Goal: Task Accomplishment & Management: Manage account settings

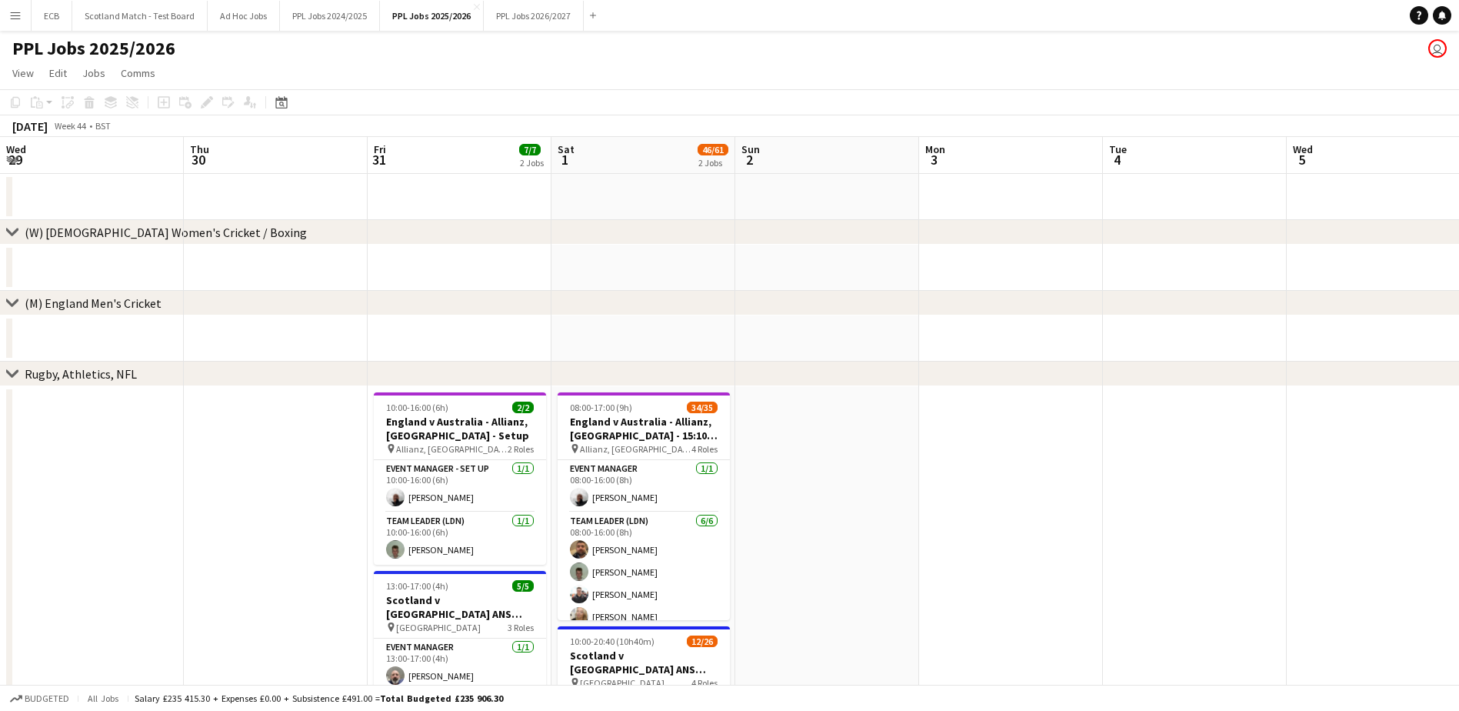
scroll to position [0, 452]
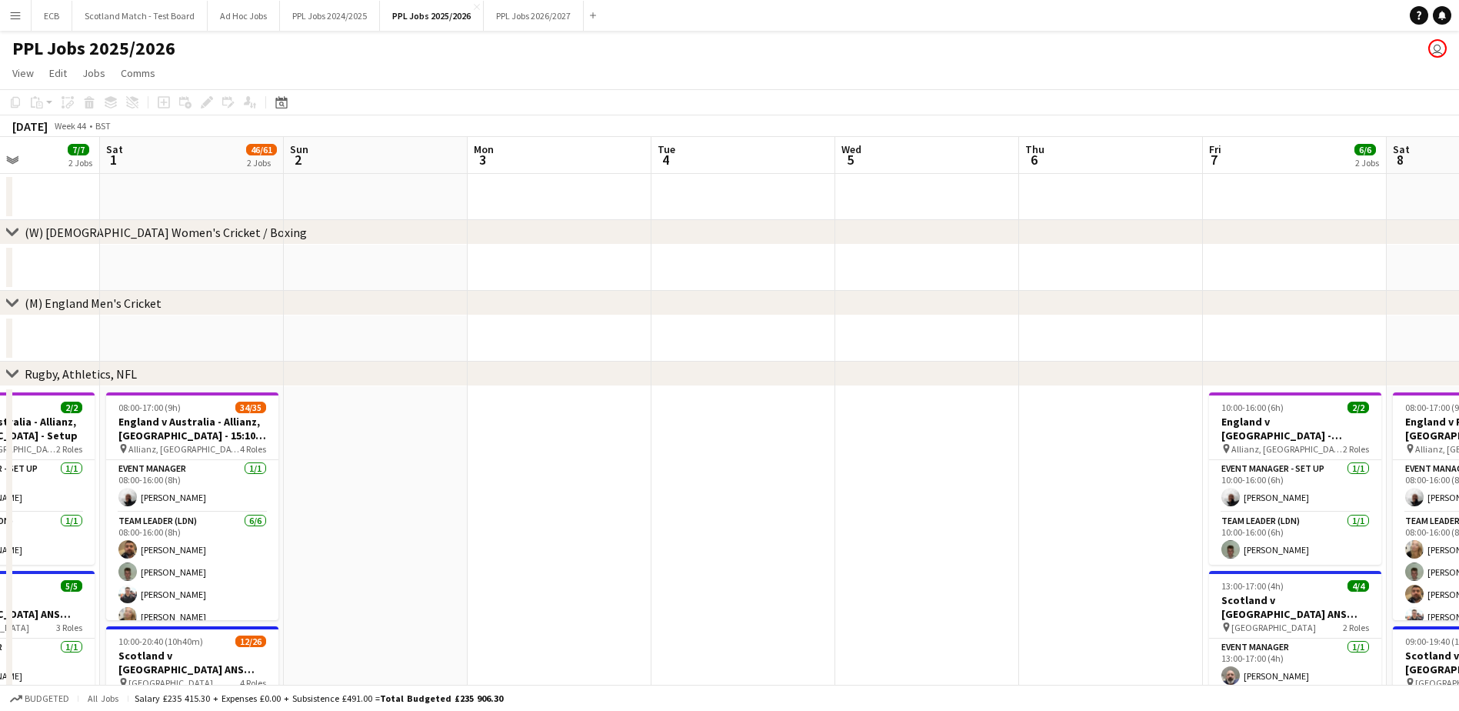
click at [17, 11] on app-icon "Menu" at bounding box center [15, 15] width 12 height 12
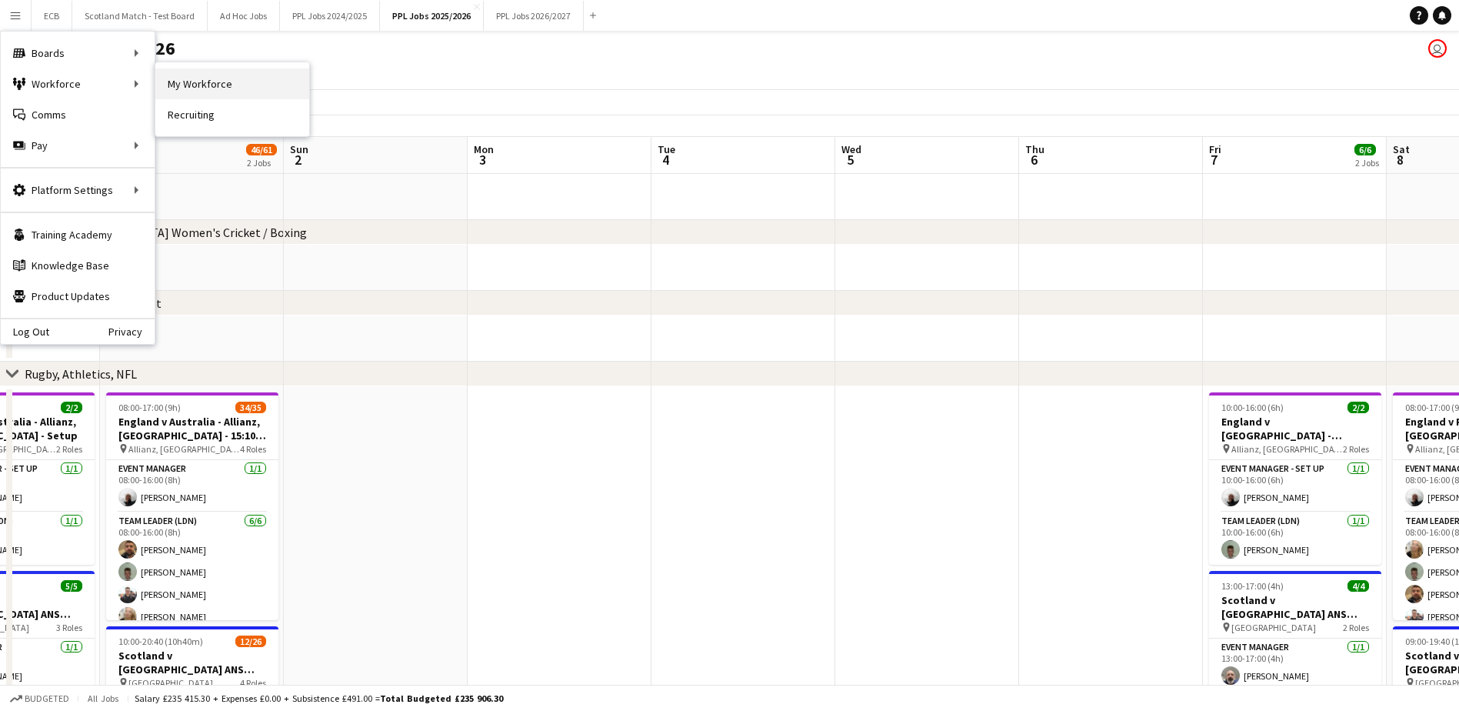
click at [197, 90] on link "My Workforce" at bounding box center [232, 83] width 154 height 31
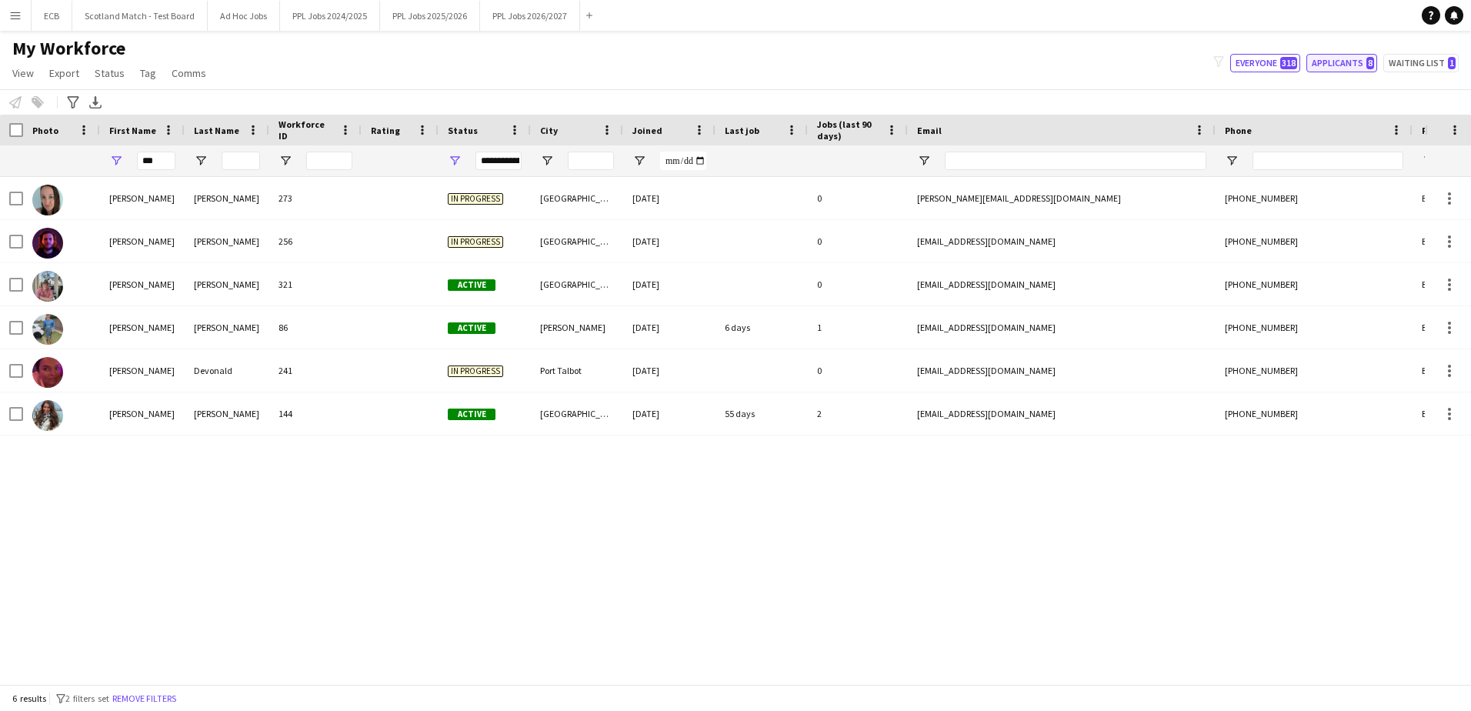
click at [1341, 61] on button "Applicants 8" at bounding box center [1341, 63] width 71 height 18
type input "**********"
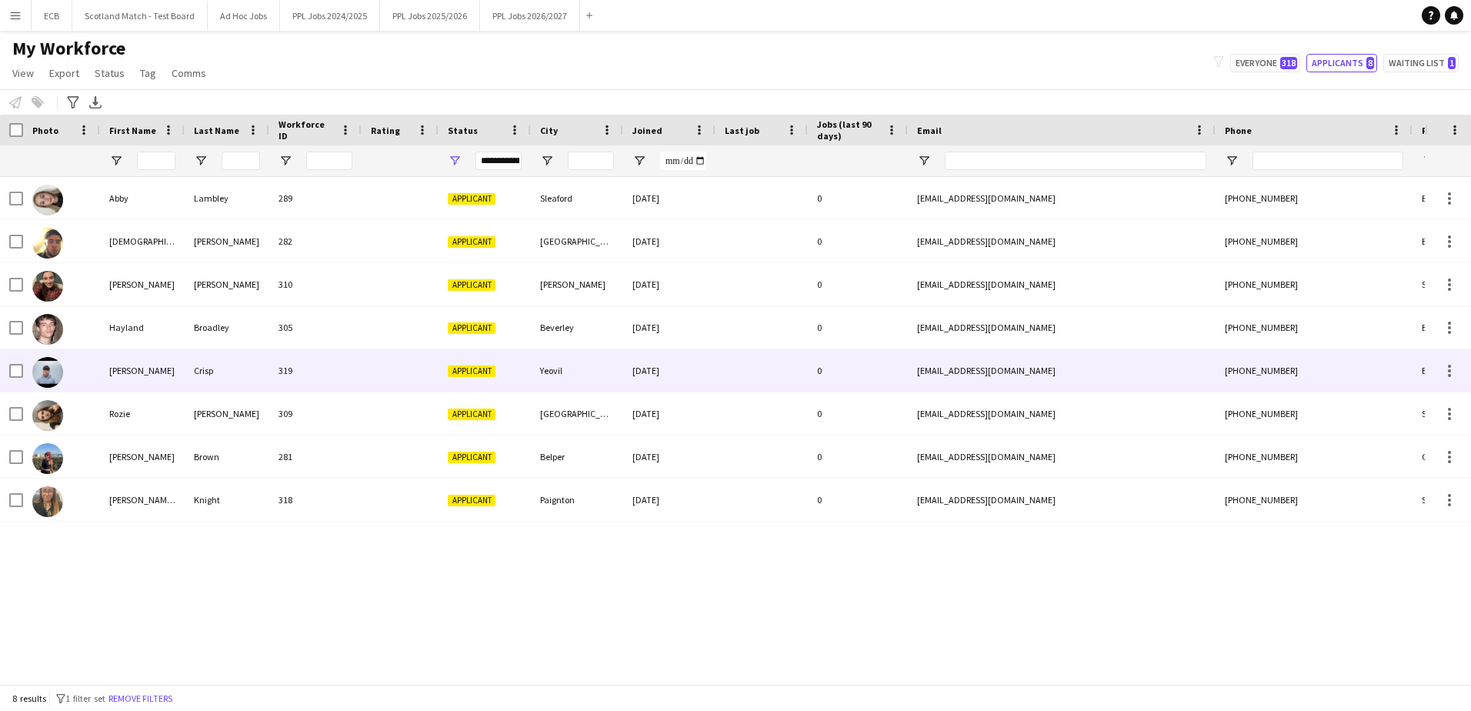
click at [170, 359] on div "[PERSON_NAME]" at bounding box center [142, 370] width 85 height 42
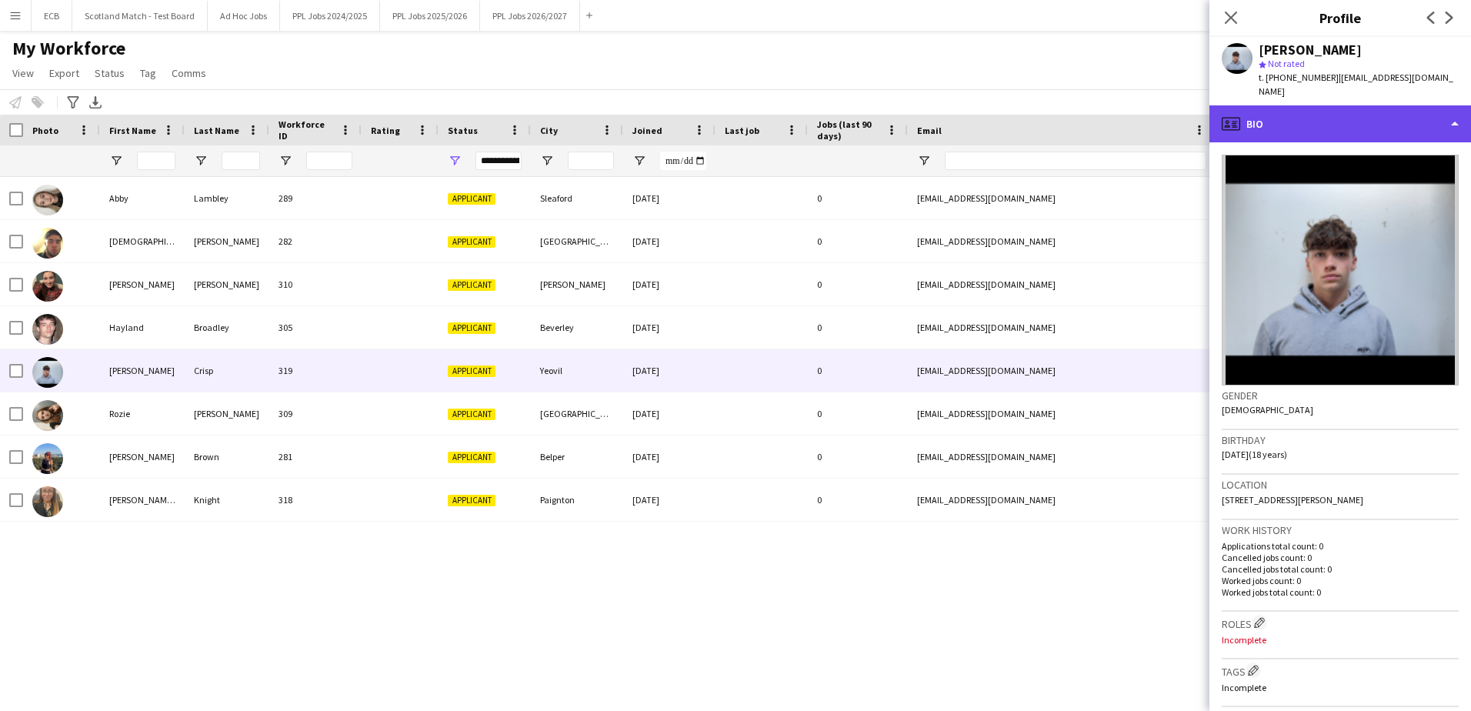
click at [1307, 115] on div "profile Bio" at bounding box center [1340, 123] width 262 height 37
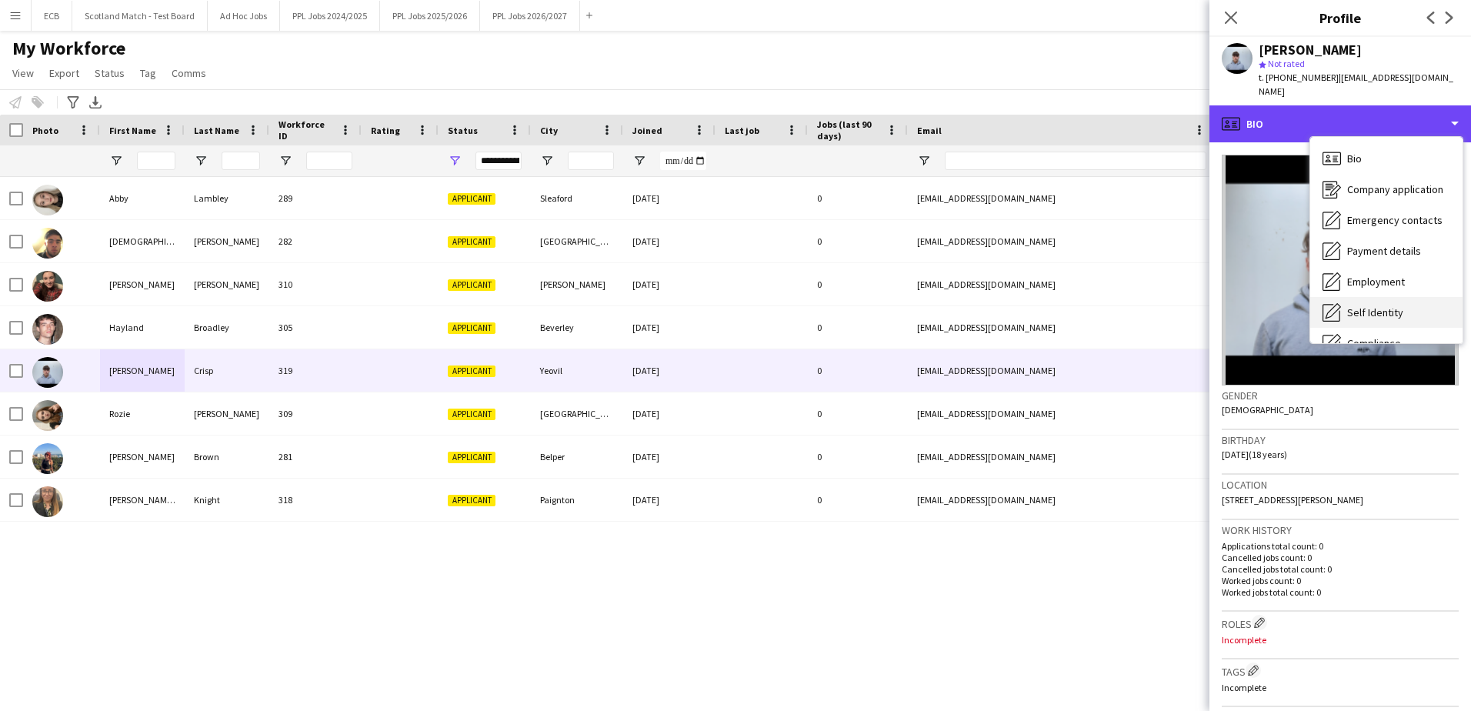
scroll to position [114, 0]
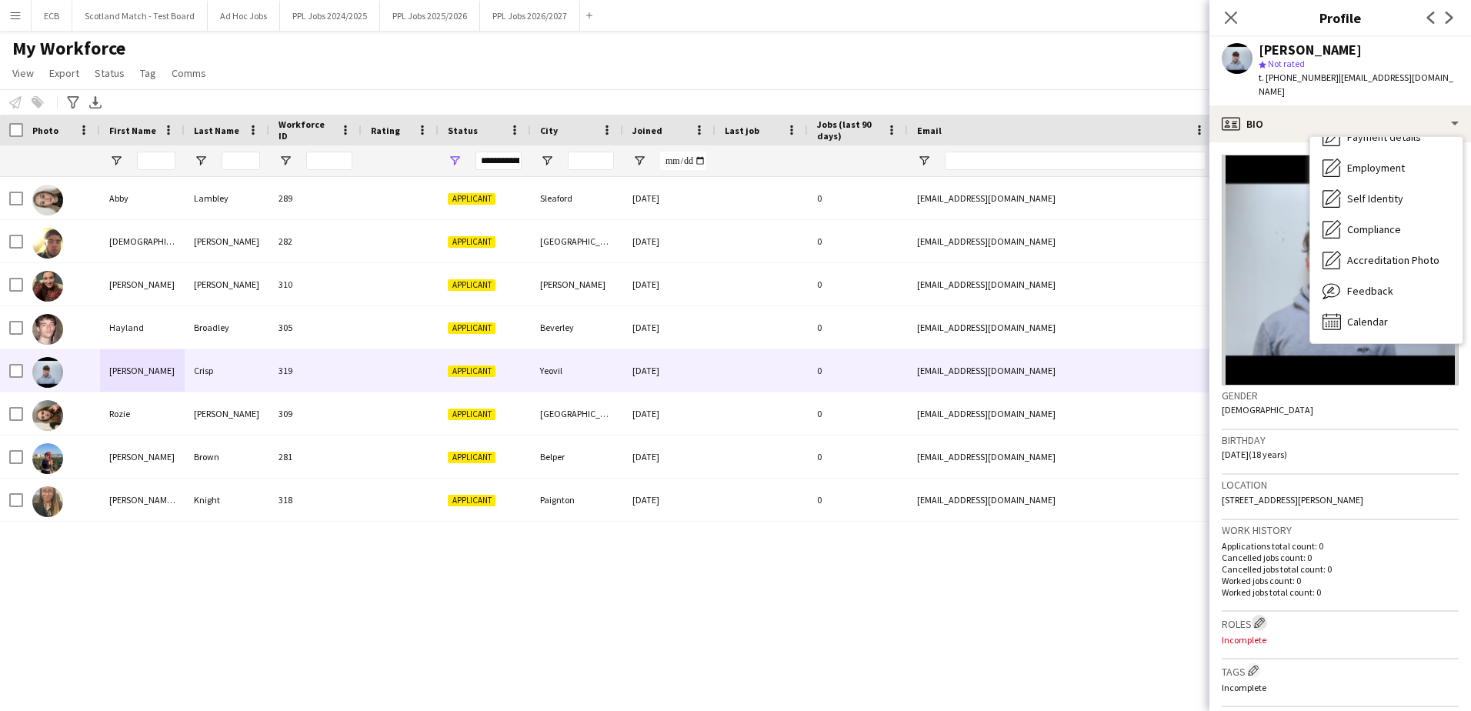
click at [1267, 615] on button "Edit crew company roles" at bounding box center [1259, 622] width 15 height 15
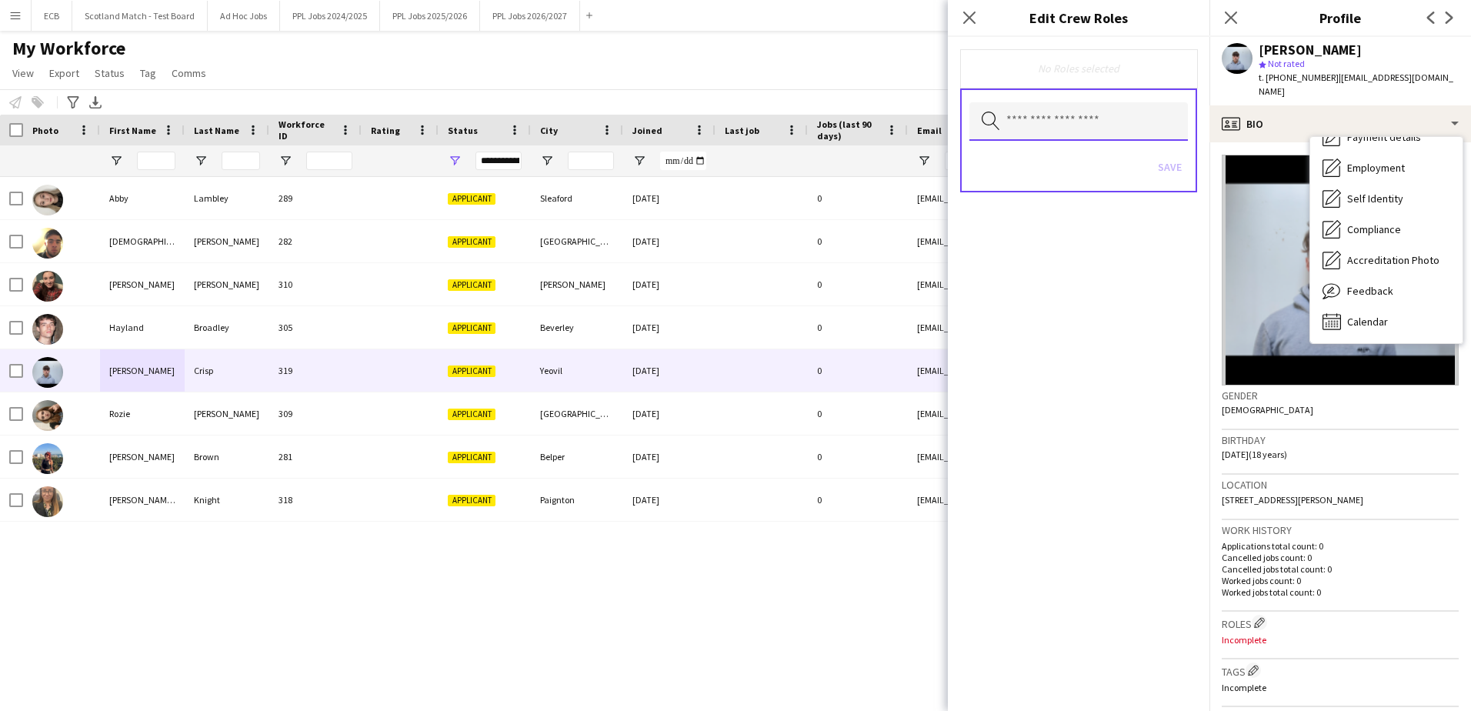
click at [1125, 115] on input "text" at bounding box center [1078, 121] width 219 height 38
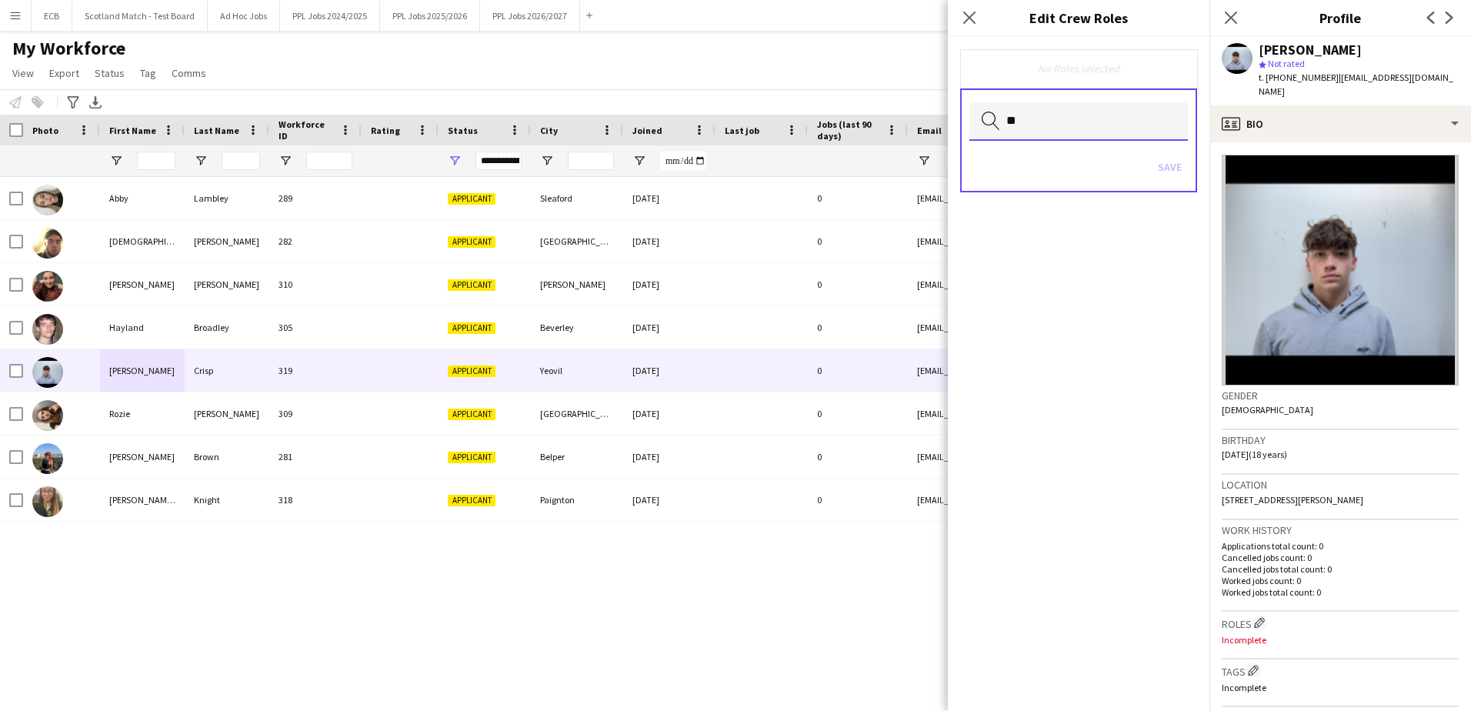
type input "*"
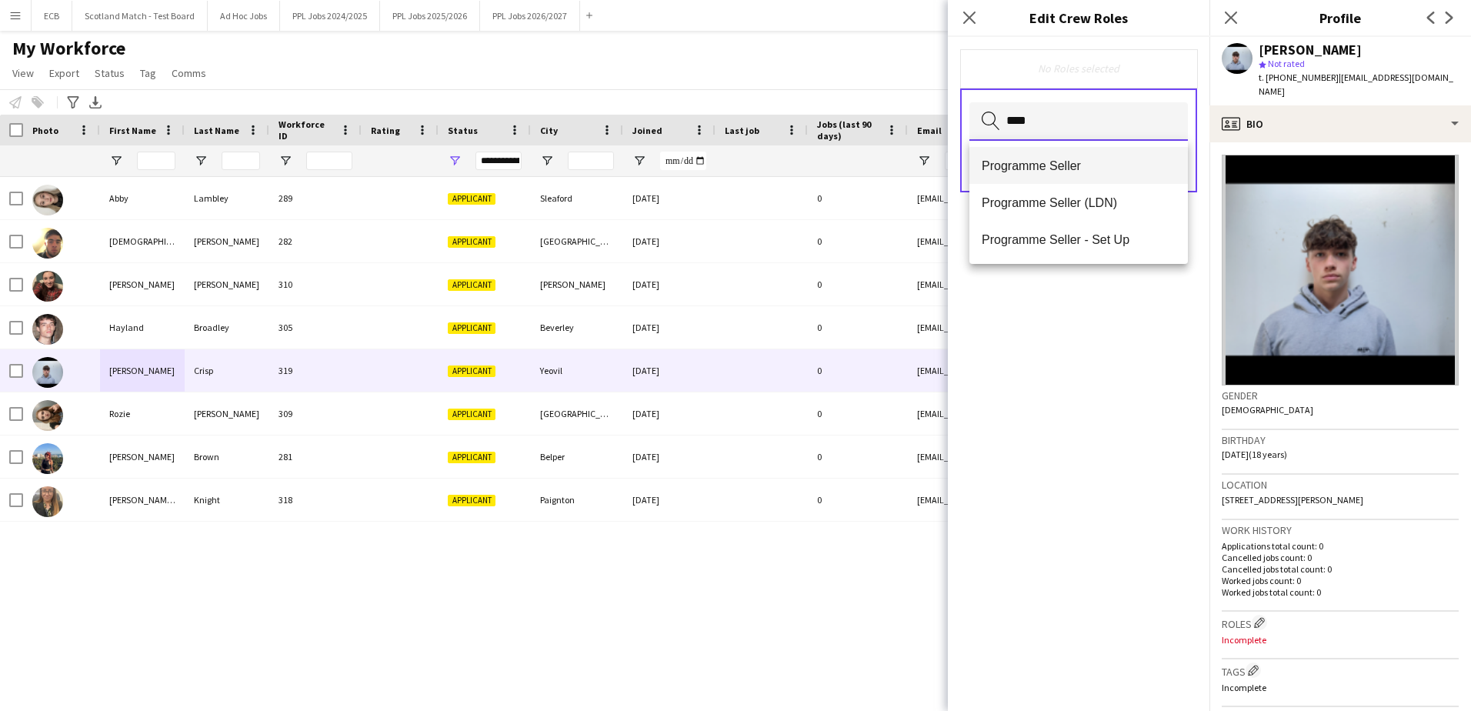
type input "****"
click at [1044, 161] on span "Programme Seller" at bounding box center [1079, 165] width 194 height 15
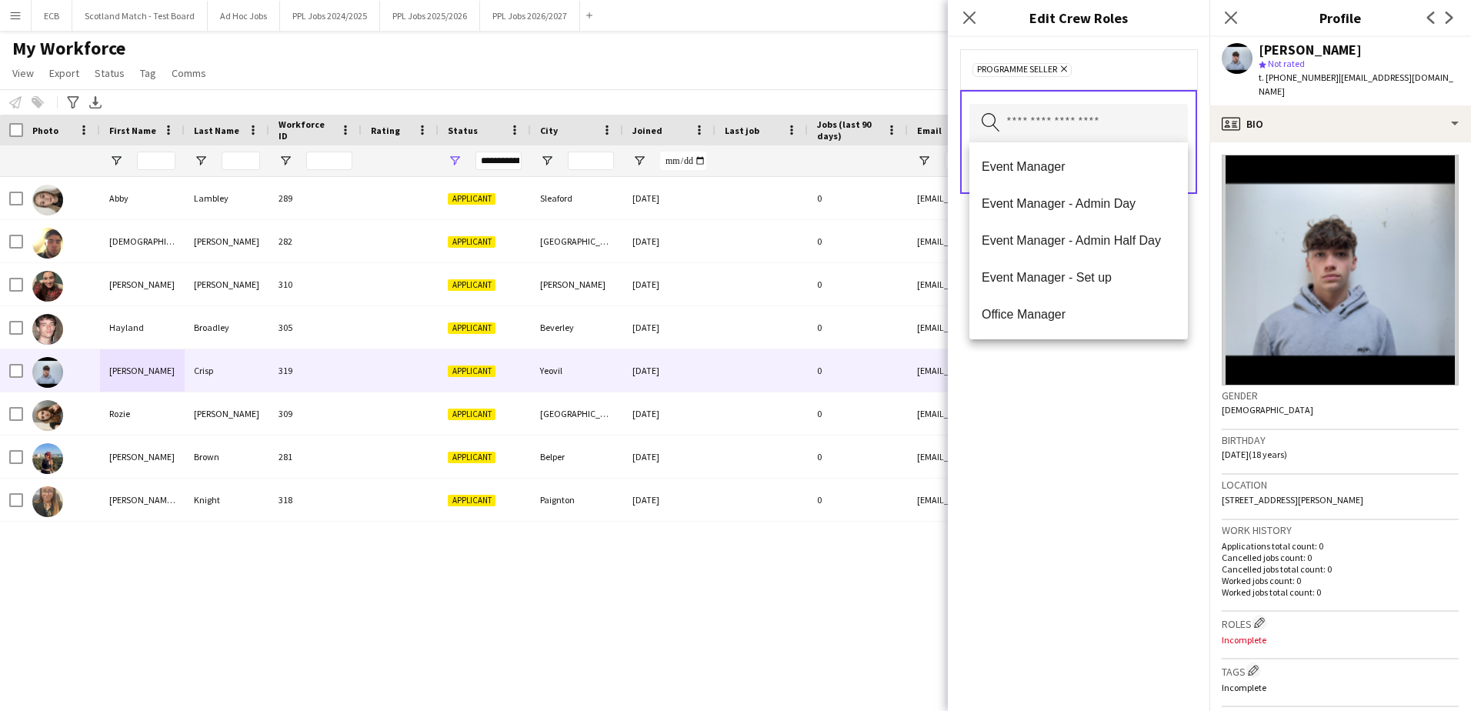
click at [1111, 492] on div "Programme Seller Remove Search by role type Save" at bounding box center [1079, 374] width 262 height 674
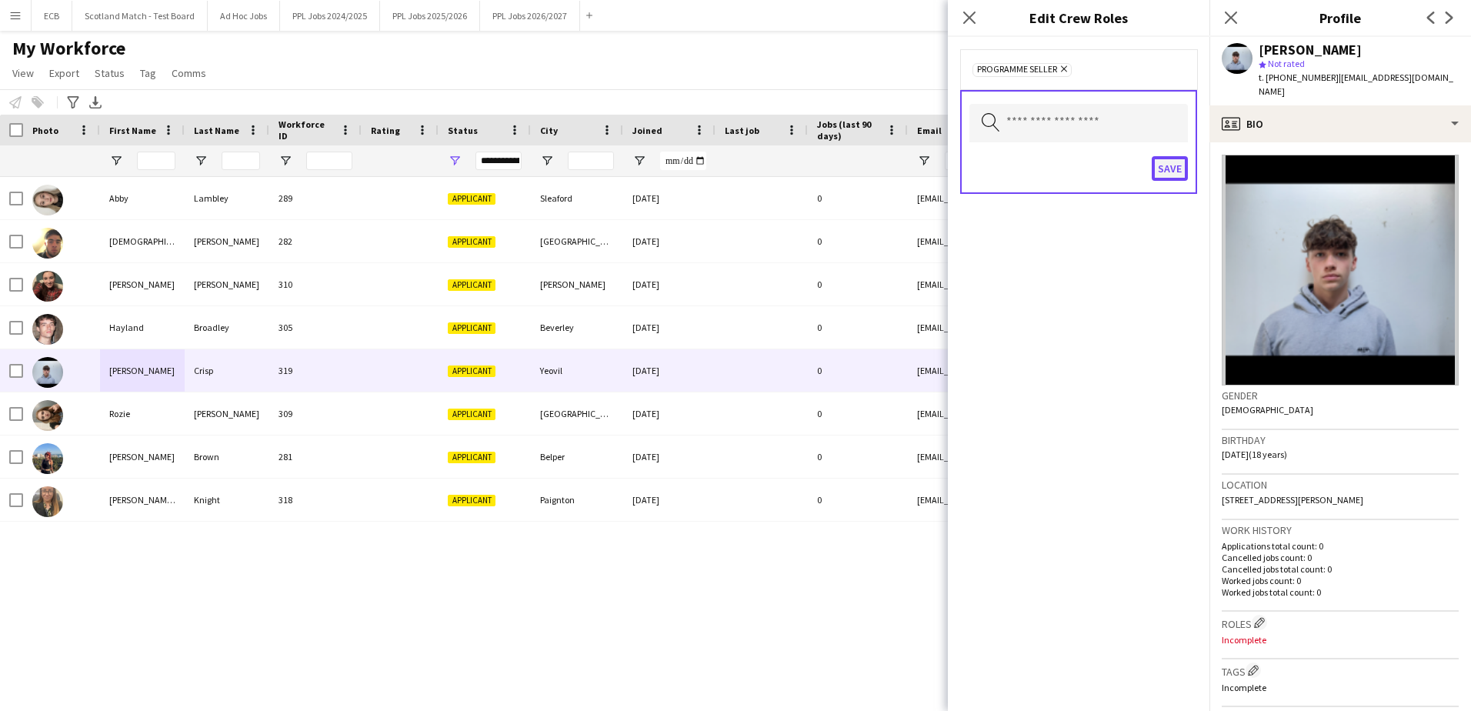
click at [1170, 164] on button "Save" at bounding box center [1170, 168] width 36 height 25
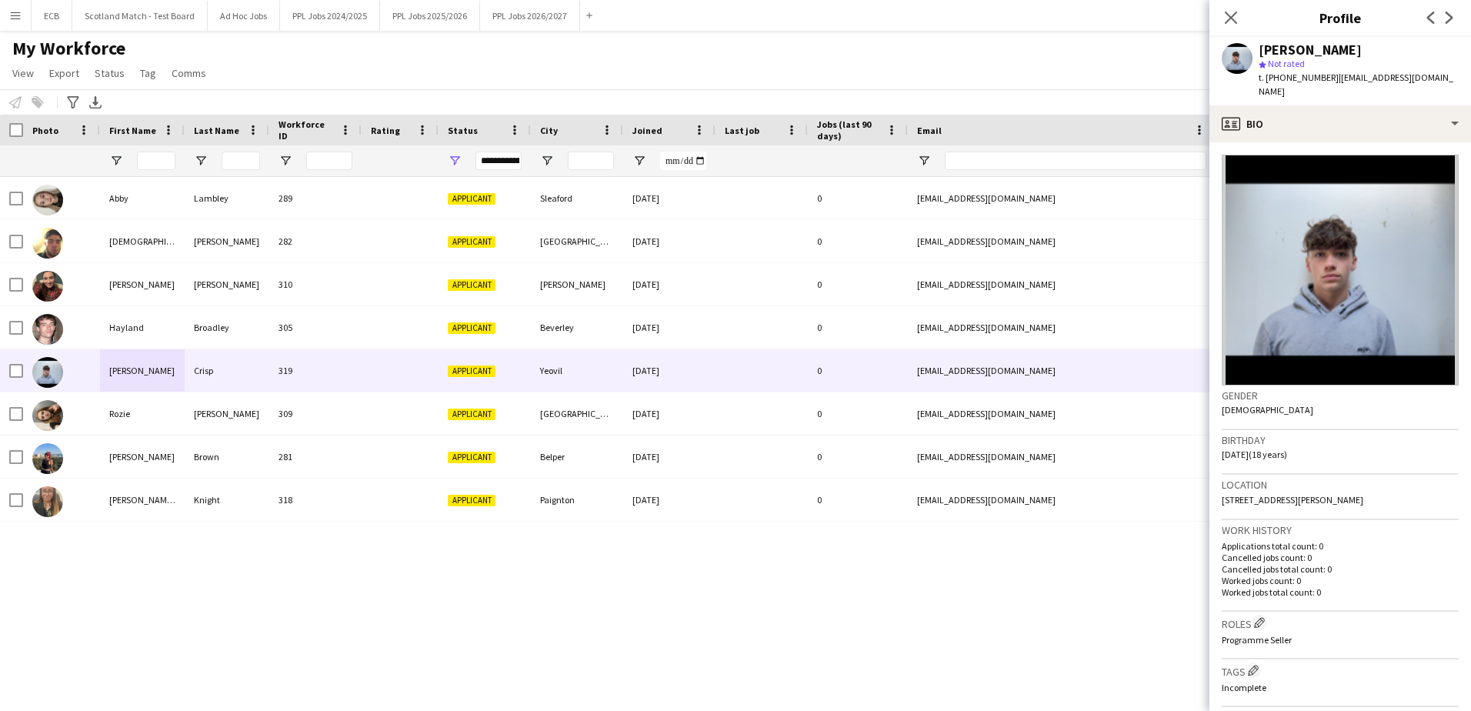
scroll to position [349, 0]
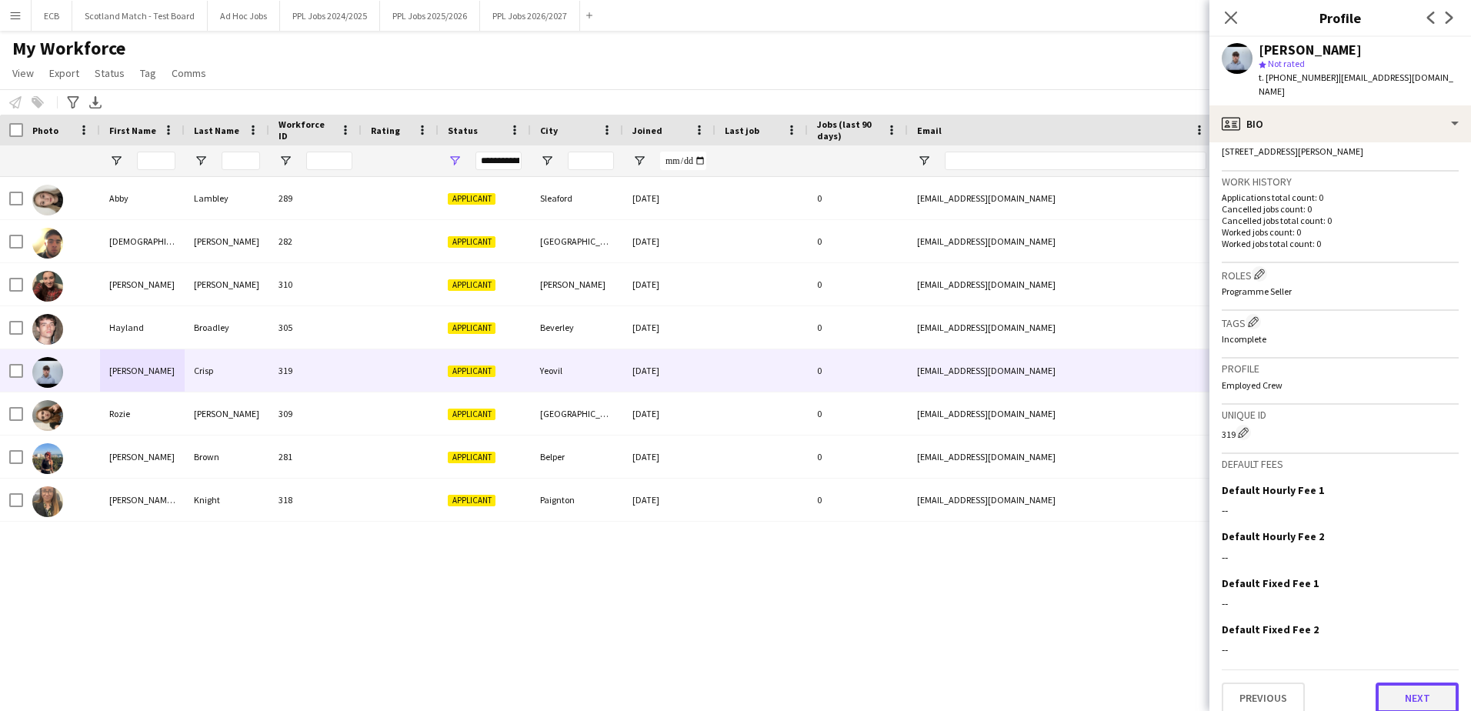
click at [1430, 682] on button "Next" at bounding box center [1417, 697] width 83 height 31
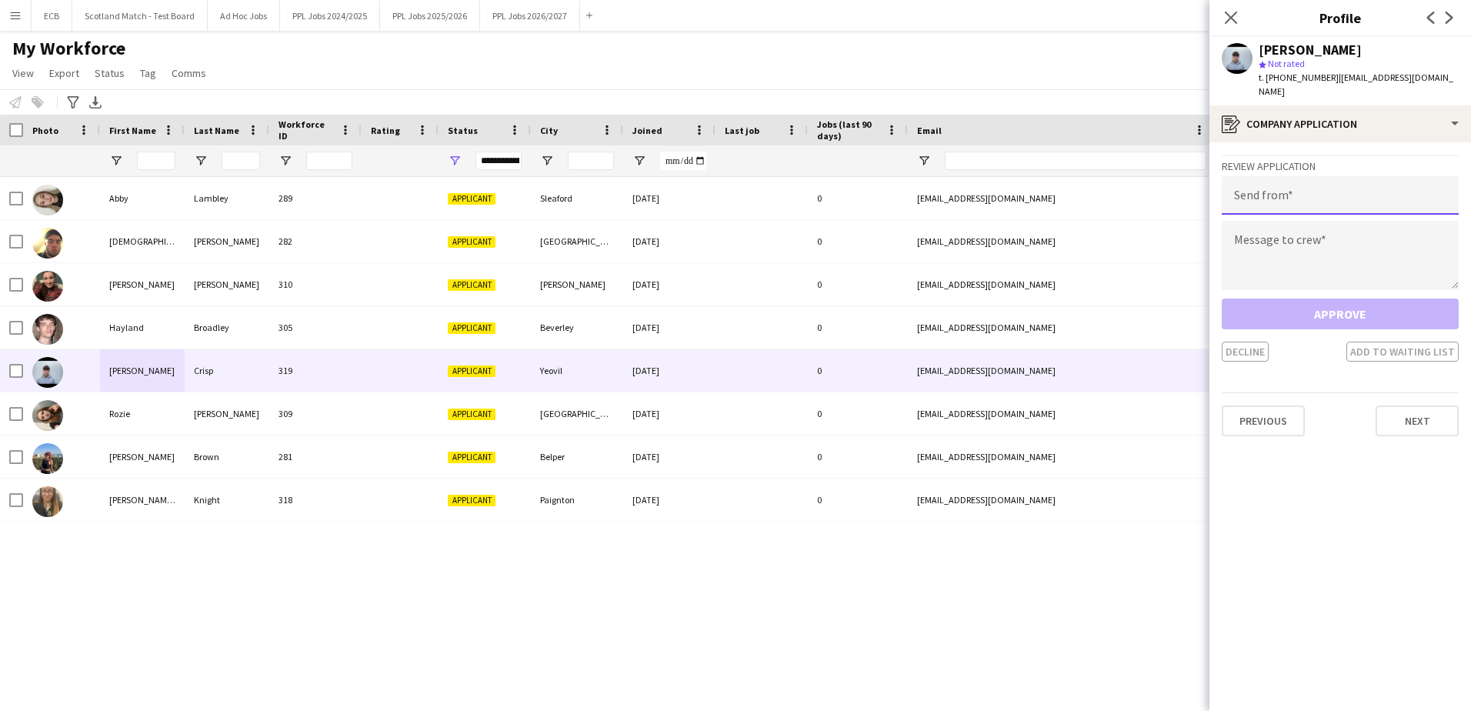
click at [1296, 186] on input "email" at bounding box center [1340, 195] width 237 height 38
type input "**********"
click at [1281, 229] on textarea at bounding box center [1340, 255] width 237 height 69
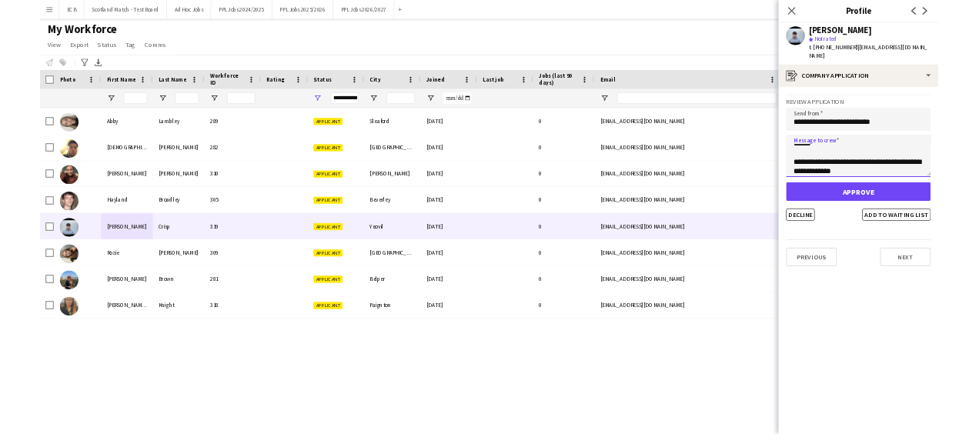
scroll to position [40, 0]
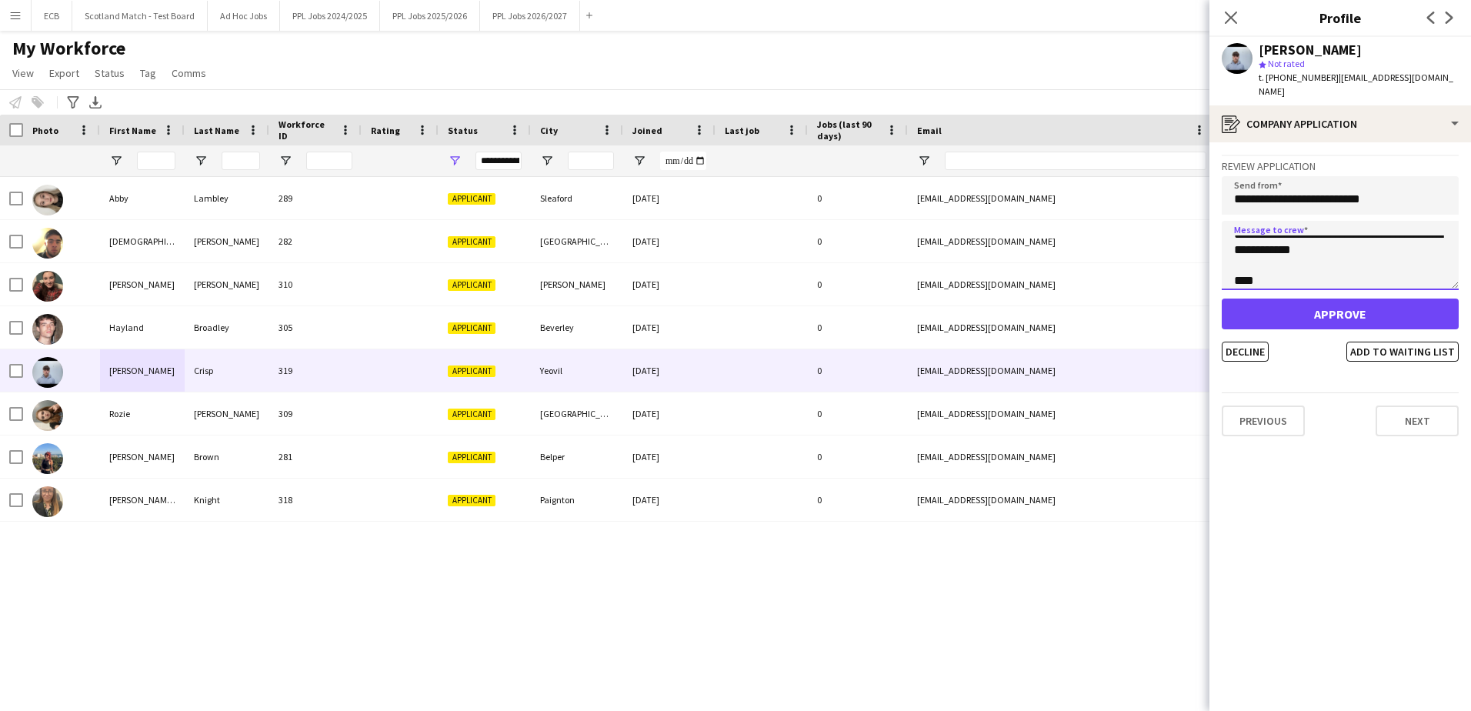
type textarea "**********"
click at [1343, 300] on button "Approve" at bounding box center [1340, 314] width 237 height 31
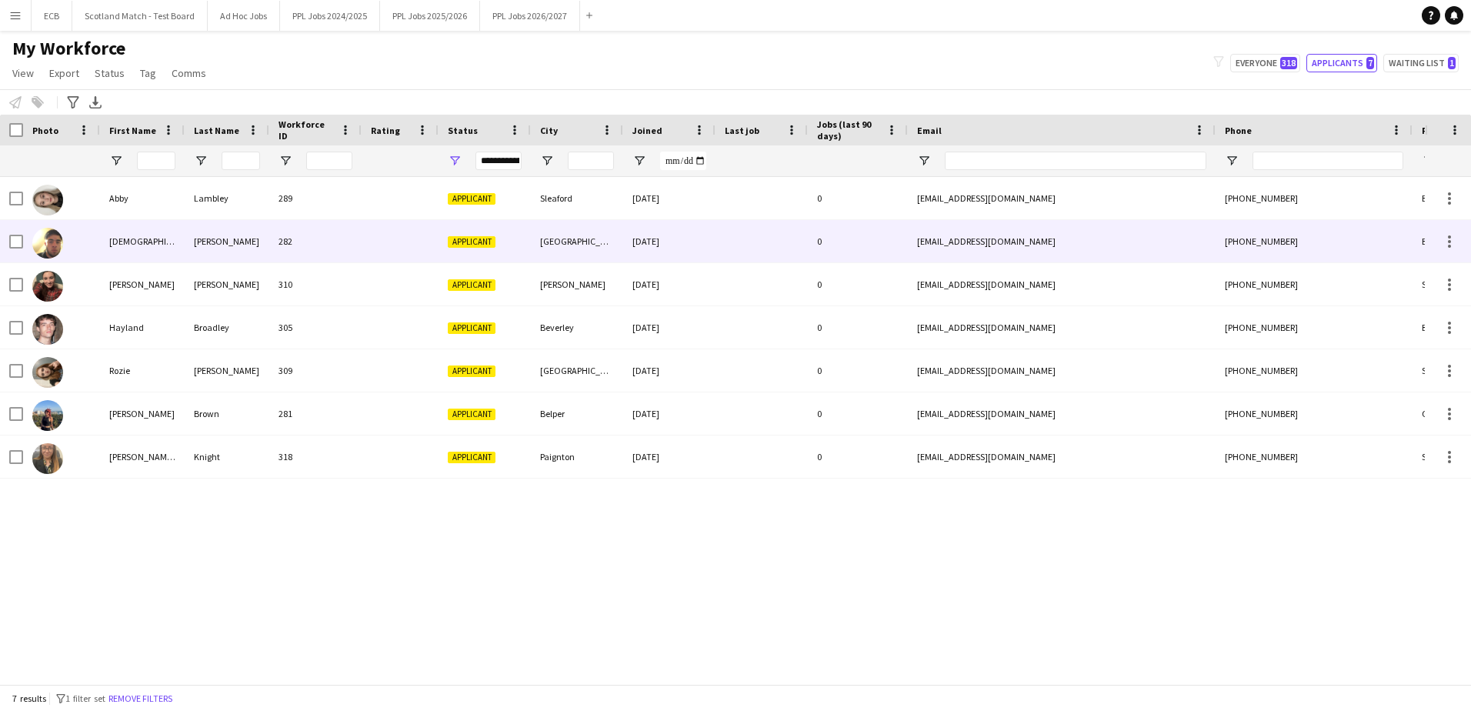
click at [348, 234] on div "282" at bounding box center [315, 241] width 92 height 42
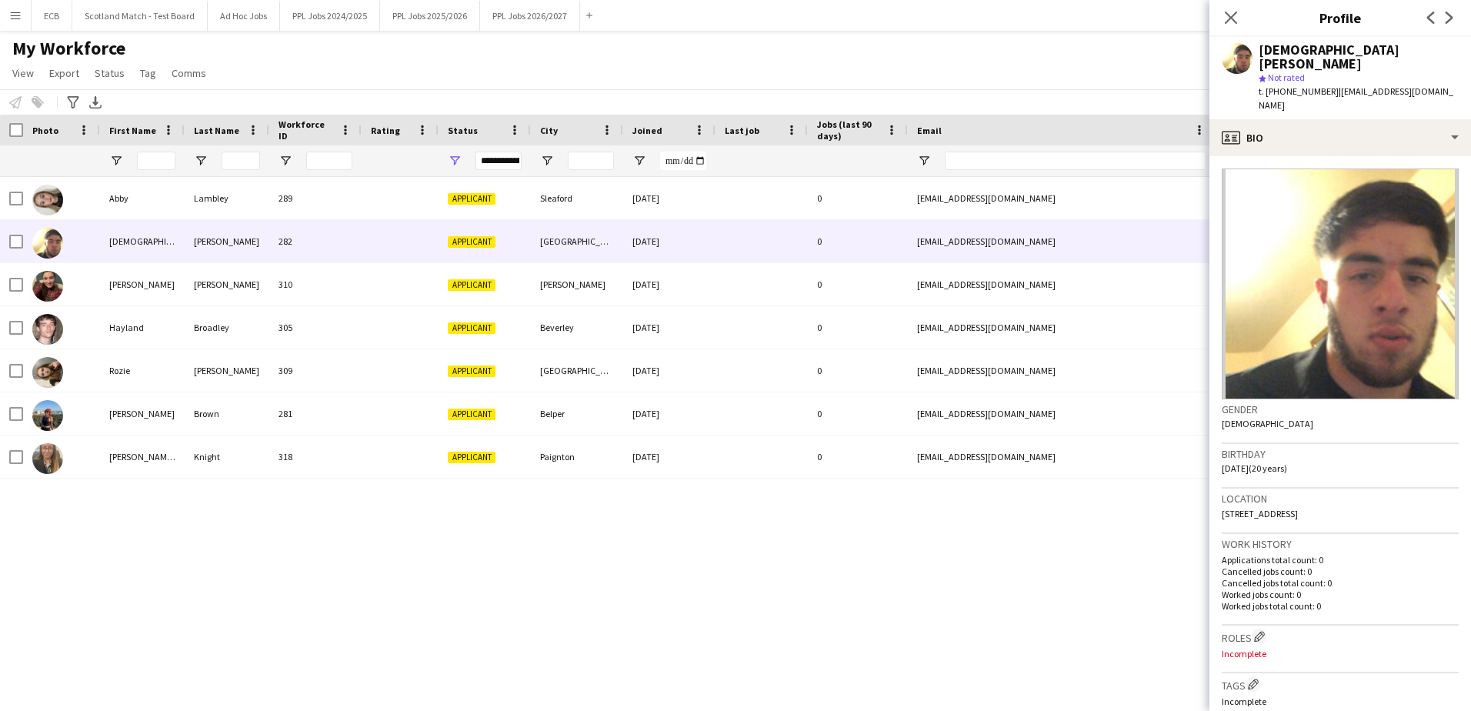
click at [15, 13] on app-icon "Menu" at bounding box center [15, 15] width 12 height 12
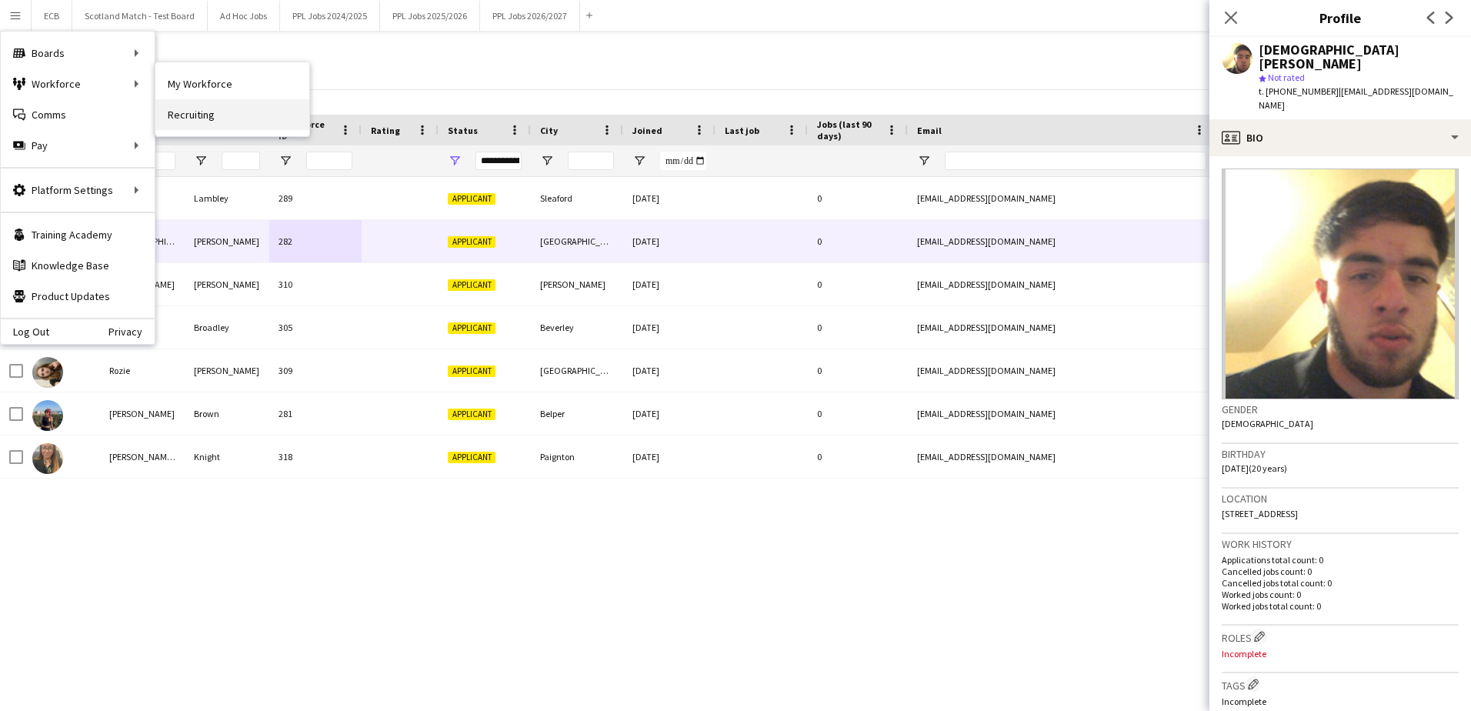
click at [198, 110] on link "Recruiting" at bounding box center [232, 114] width 154 height 31
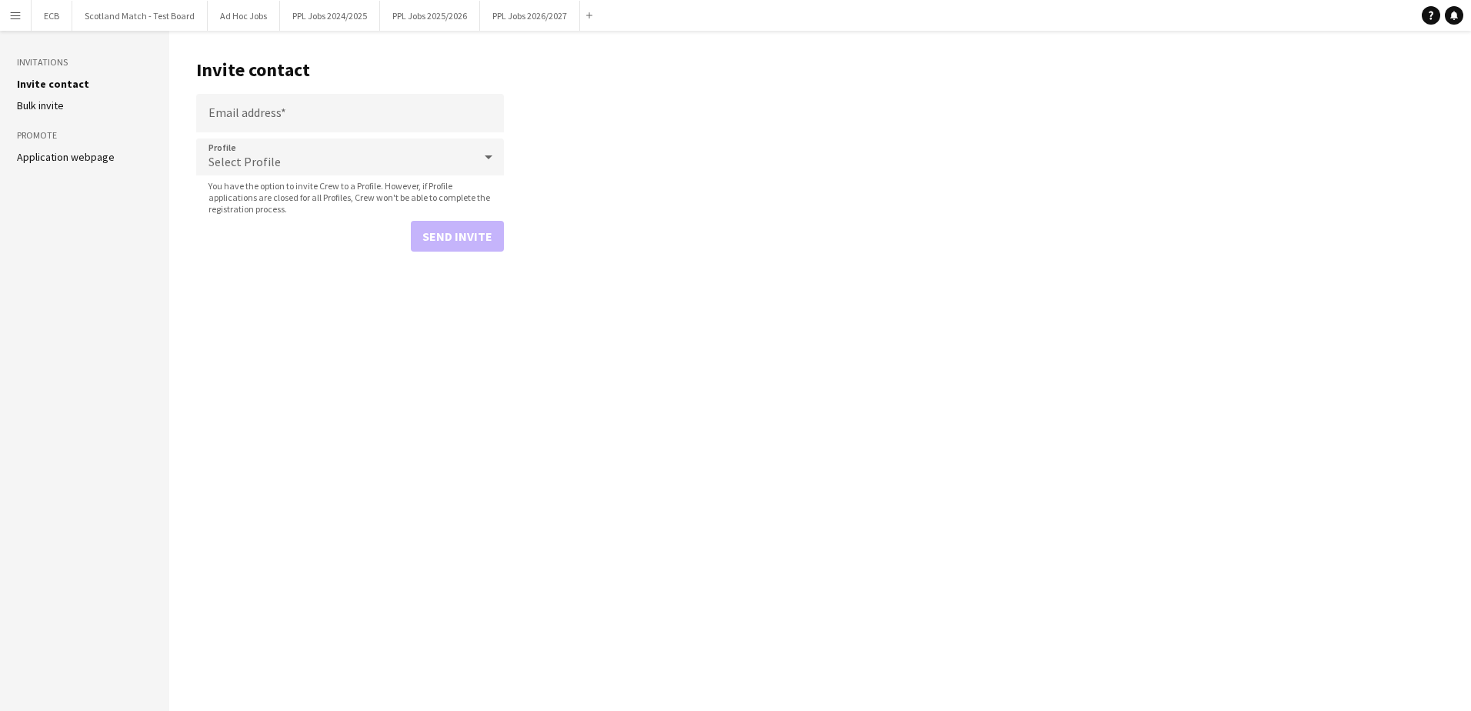
click at [50, 152] on link "Application webpage" at bounding box center [66, 157] width 98 height 14
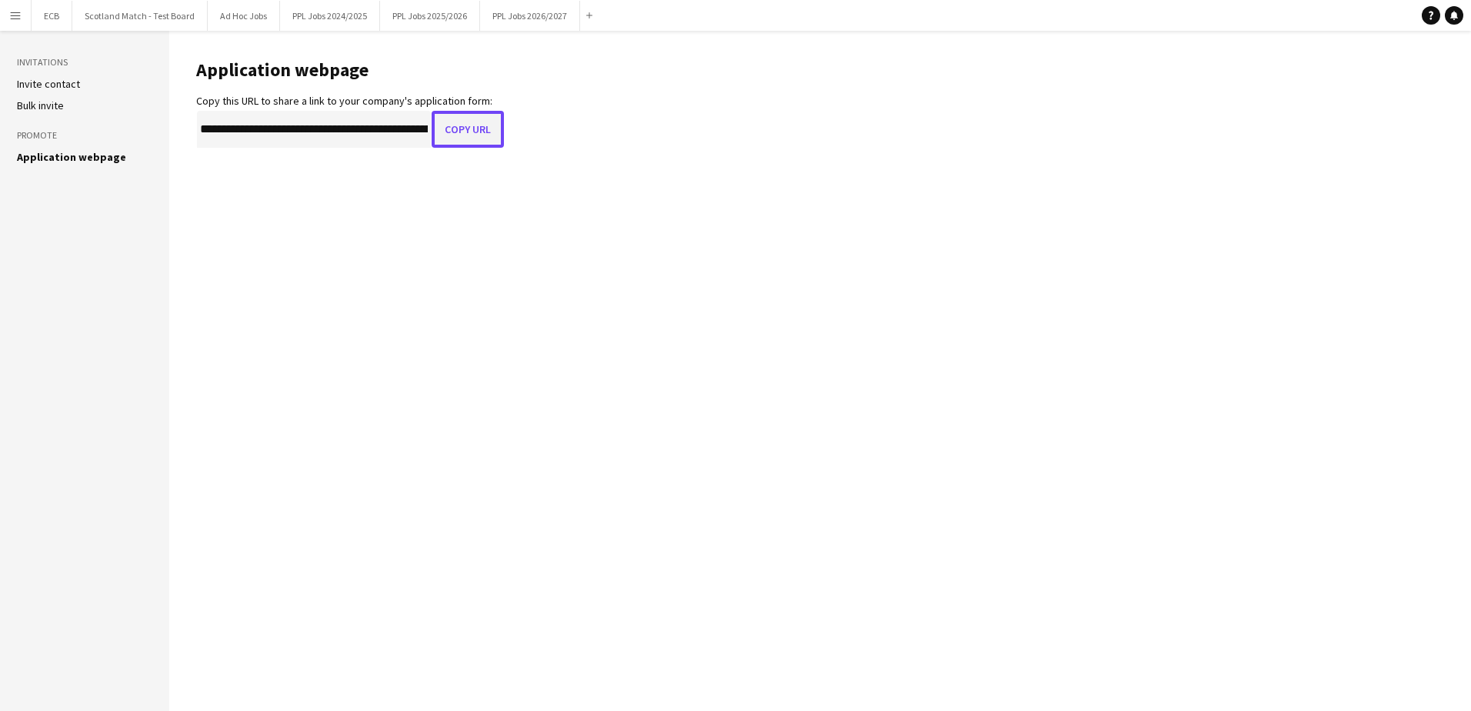
click at [459, 124] on button "Copy URL" at bounding box center [468, 129] width 72 height 37
